Goal: Information Seeking & Learning: Learn about a topic

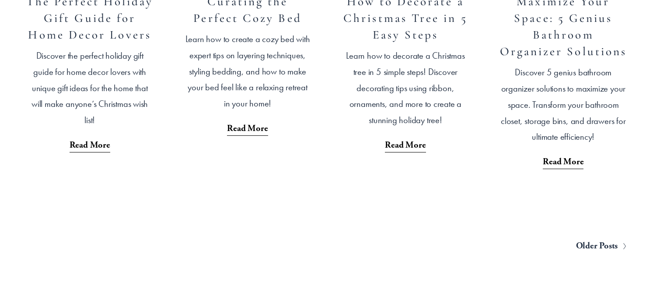
scroll to position [1679, 0]
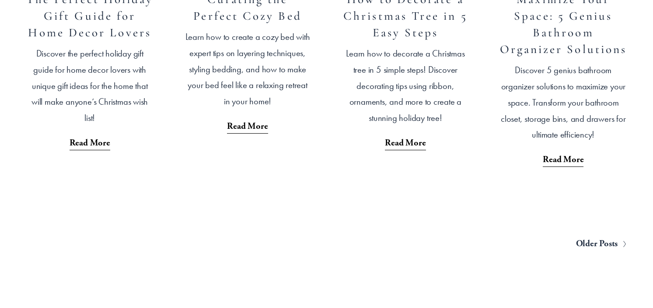
click at [585, 252] on span "Older Posts" at bounding box center [597, 243] width 42 height 16
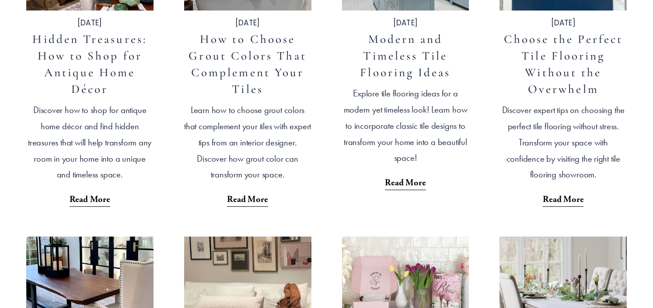
scroll to position [699, 0]
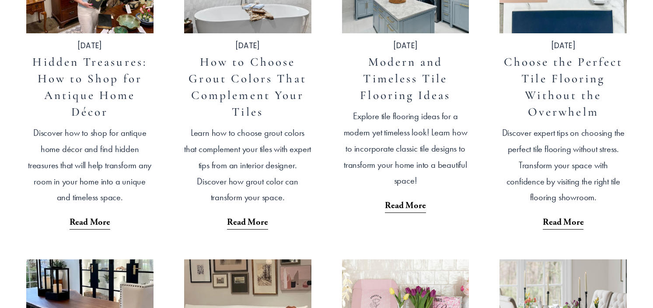
click at [561, 100] on link "Choose the Perfect Tile Flooring Without the Overwhelm" at bounding box center [563, 87] width 119 height 64
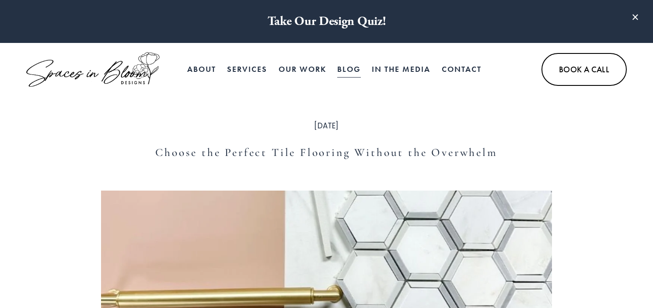
click at [348, 70] on link "Blog" at bounding box center [349, 69] width 24 height 18
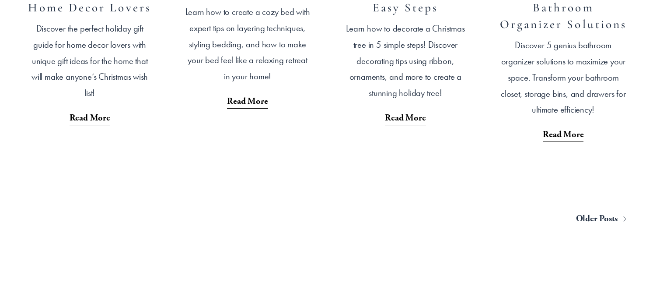
scroll to position [1720, 0]
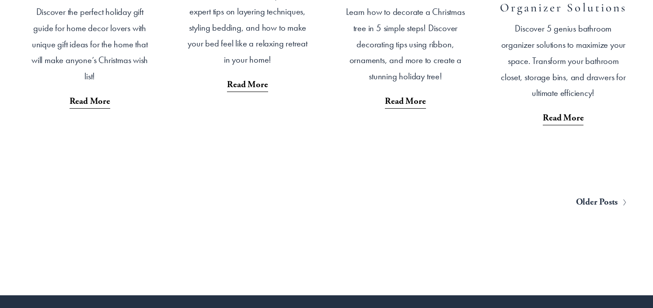
click at [596, 210] on span "Older Posts" at bounding box center [597, 202] width 42 height 16
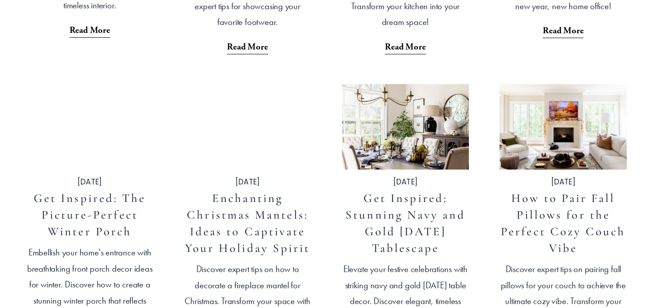
scroll to position [1520, 0]
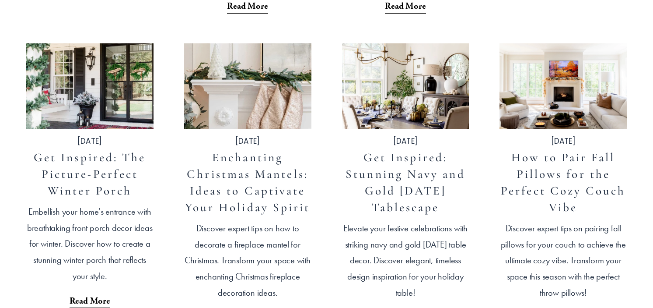
click at [534, 192] on link "How to Pair Fall Pillows for the Perfect Cozy Couch Vibe" at bounding box center [563, 182] width 125 height 64
click at [429, 175] on link "Get Inspired: Stunning Navy and Gold [DATE] Tablescape" at bounding box center [405, 182] width 119 height 64
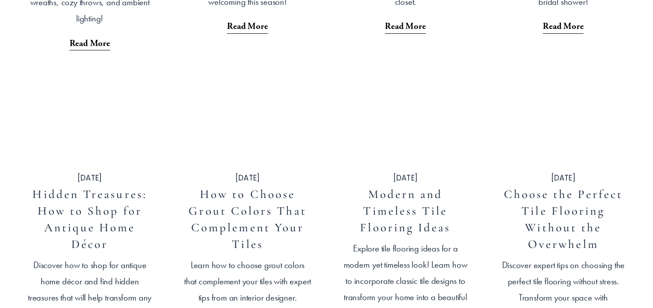
scroll to position [568, 0]
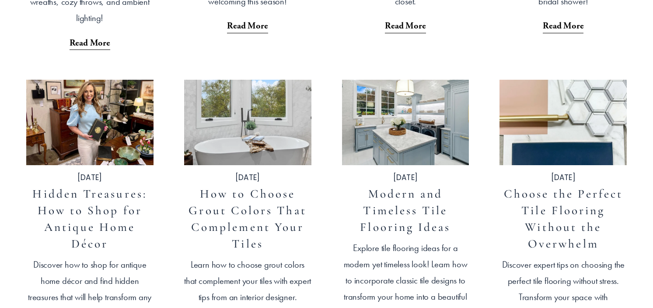
click at [381, 211] on link "Modern and Timeless Tile Flooring Ideas" at bounding box center [405, 210] width 91 height 48
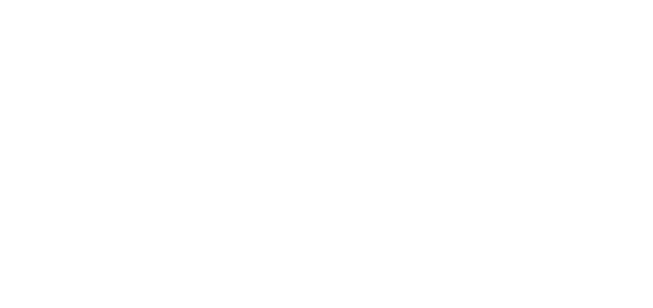
scroll to position [1929, 0]
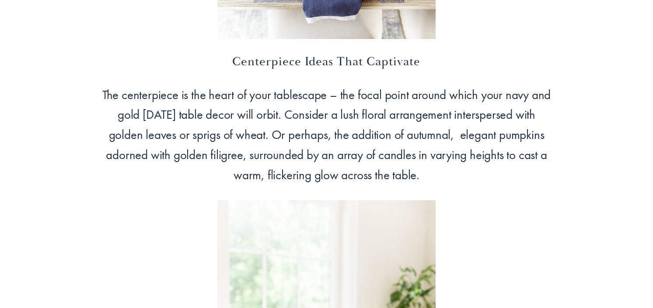
scroll to position [2413, 0]
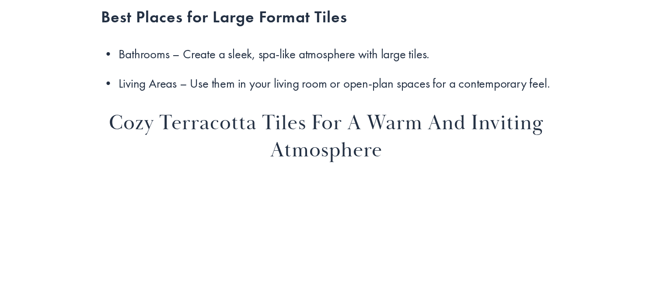
scroll to position [3402, 0]
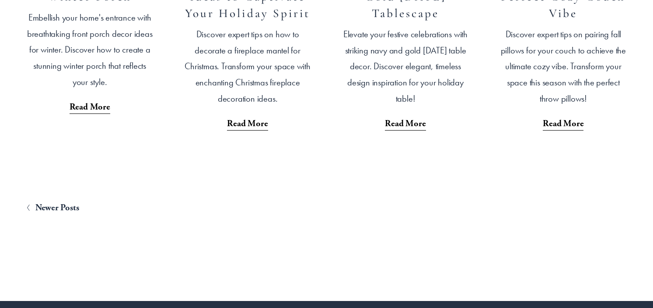
scroll to position [1733, 0]
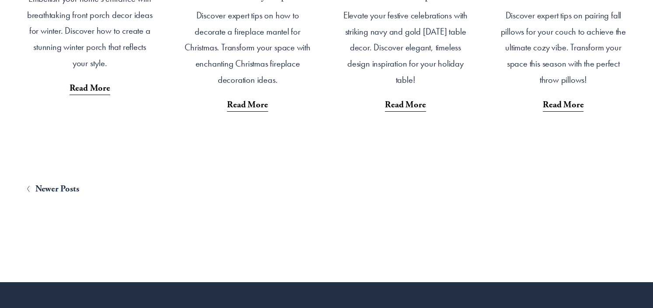
click at [73, 189] on span "Newer Posts" at bounding box center [57, 189] width 44 height 16
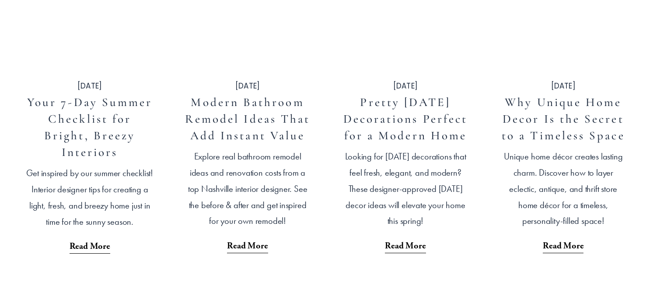
scroll to position [664, 0]
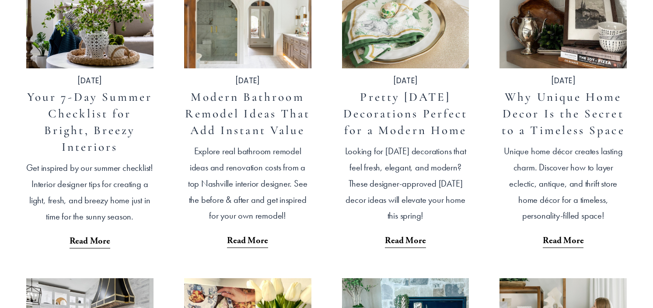
click at [272, 115] on link "Modern Bathroom Remodel Ideas That Add Instant Value" at bounding box center [247, 114] width 125 height 48
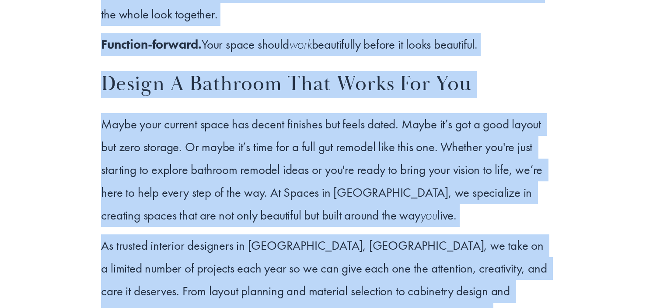
scroll to position [5337, 0]
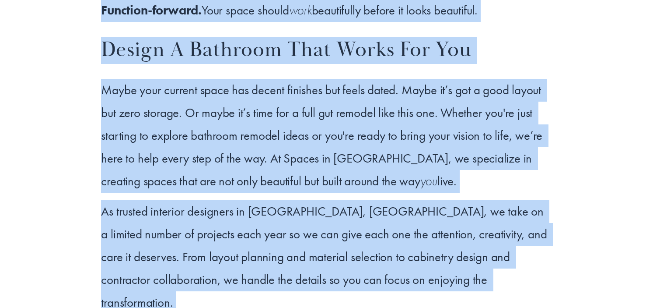
drag, startPoint x: 103, startPoint y: 29, endPoint x: 426, endPoint y: 144, distance: 342.7
click at [426, 144] on div "As Nashville interior designers who specialize in full-home renovations and hig…" at bounding box center [326, 115] width 451 height 595
copy div "Lo Ipsumdolo sitametc adipiscin eli seddoeiusm te inci-utla etdoloremag ali eni…"
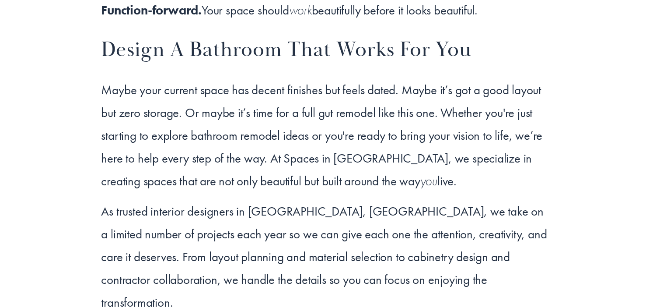
click at [446, 200] on p "As trusted interior designers in Nashville, TN, we take on a limited number of …" at bounding box center [326, 257] width 451 height 114
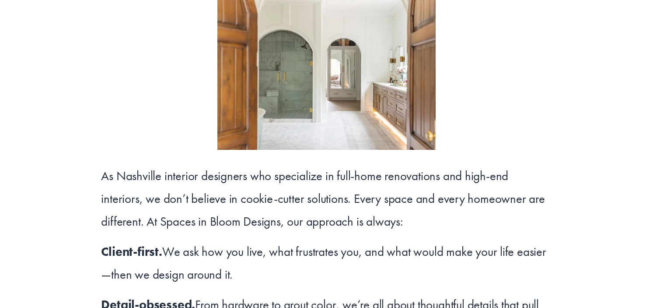
scroll to position [4990, 0]
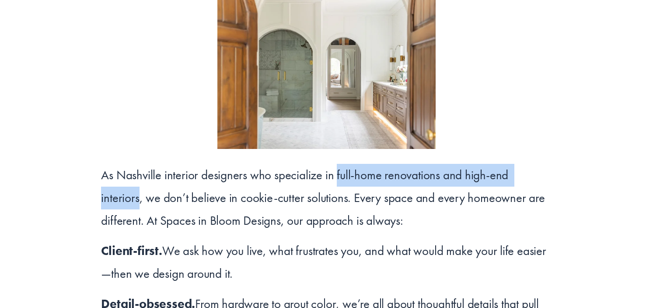
drag, startPoint x: 547, startPoint y: 133, endPoint x: 336, endPoint y: 134, distance: 210.5
click at [336, 164] on p "As Nashville interior designers who specialize in full-home renovations and hig…" at bounding box center [326, 198] width 451 height 68
copy p "full-home renovations and high-end interiors"
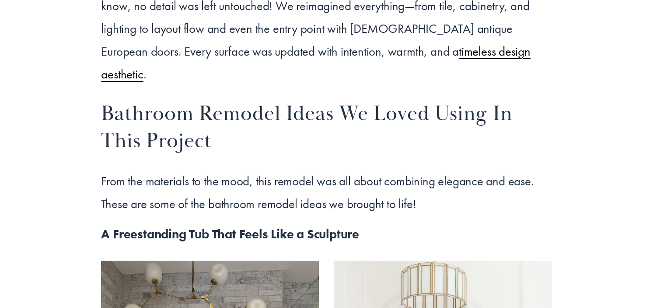
scroll to position [1292, 0]
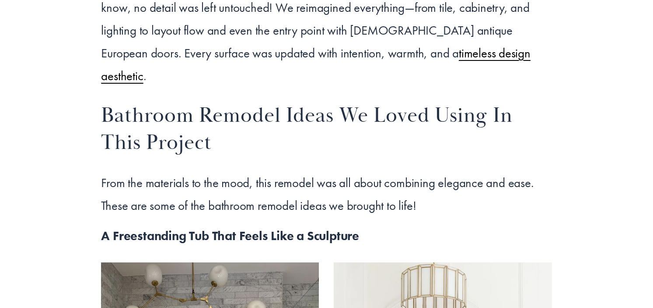
click at [377, 172] on p "From the materials to the mood, this remodel was all about combining elegance a…" at bounding box center [326, 195] width 451 height 46
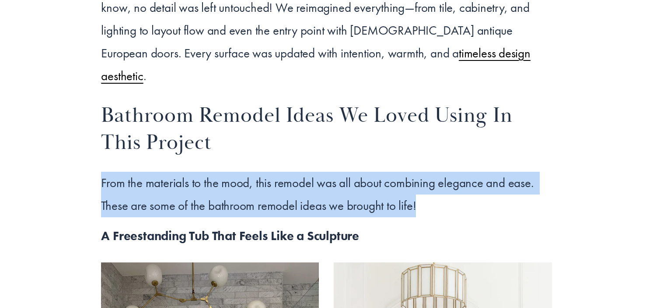
click at [377, 172] on p "From the materials to the mood, this remodel was all about combining elegance a…" at bounding box center [326, 195] width 451 height 46
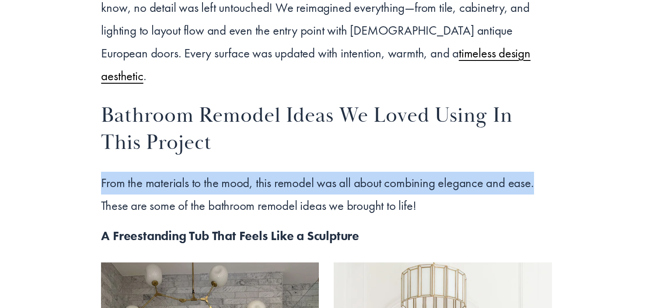
drag, startPoint x: 531, startPoint y: 163, endPoint x: 99, endPoint y: 152, distance: 432.5
copy p "From the materials to the mood, this remodel was all about combining elegance a…"
click at [285, 172] on p "From the materials to the mood, this remodel was all about combining elegance a…" at bounding box center [326, 195] width 451 height 46
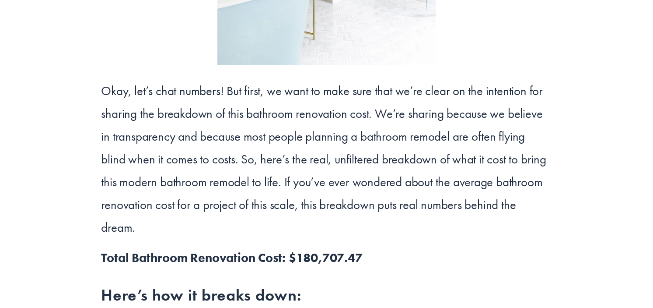
scroll to position [3894, 0]
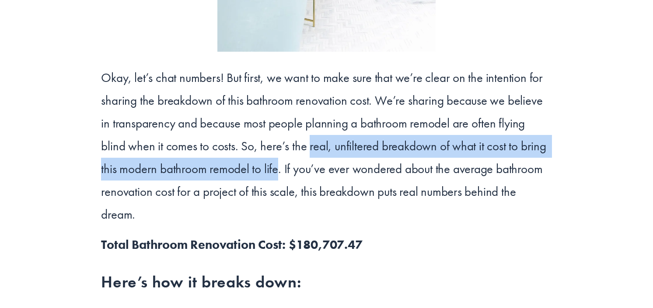
drag, startPoint x: 258, startPoint y: 150, endPoint x: 281, endPoint y: 130, distance: 30.1
click at [281, 130] on p "Okay, let’s chat numbers! But first, we want to make sure that we’re clear on t…" at bounding box center [326, 146] width 451 height 159
copy p "real, unfiltered breakdown of what it cost to bring this modern bathroom remode…"
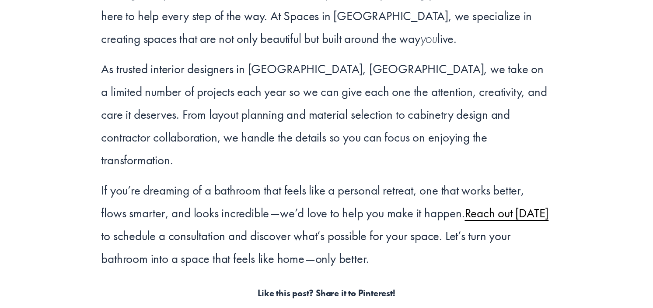
scroll to position [5480, 0]
